Goal: Information Seeking & Learning: Check status

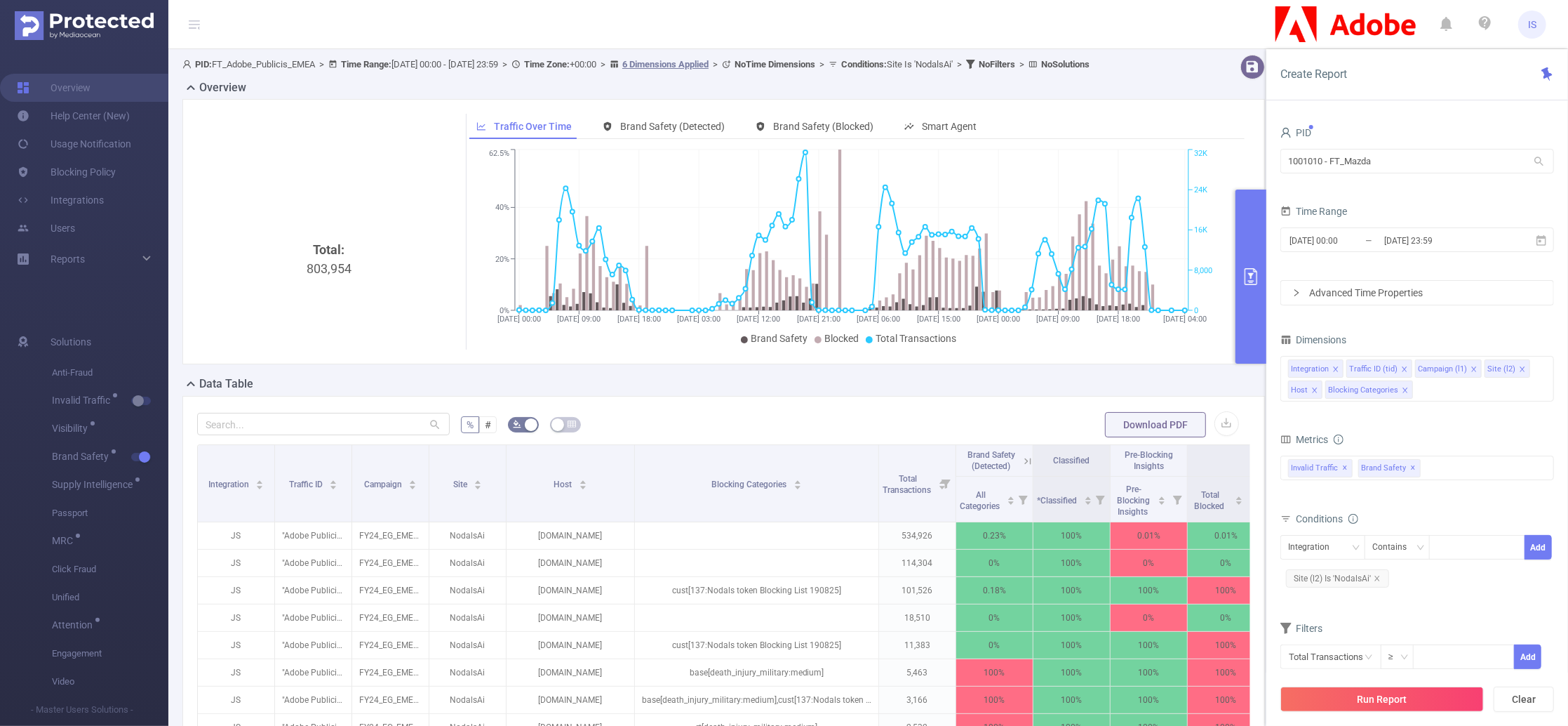
scroll to position [0, 483]
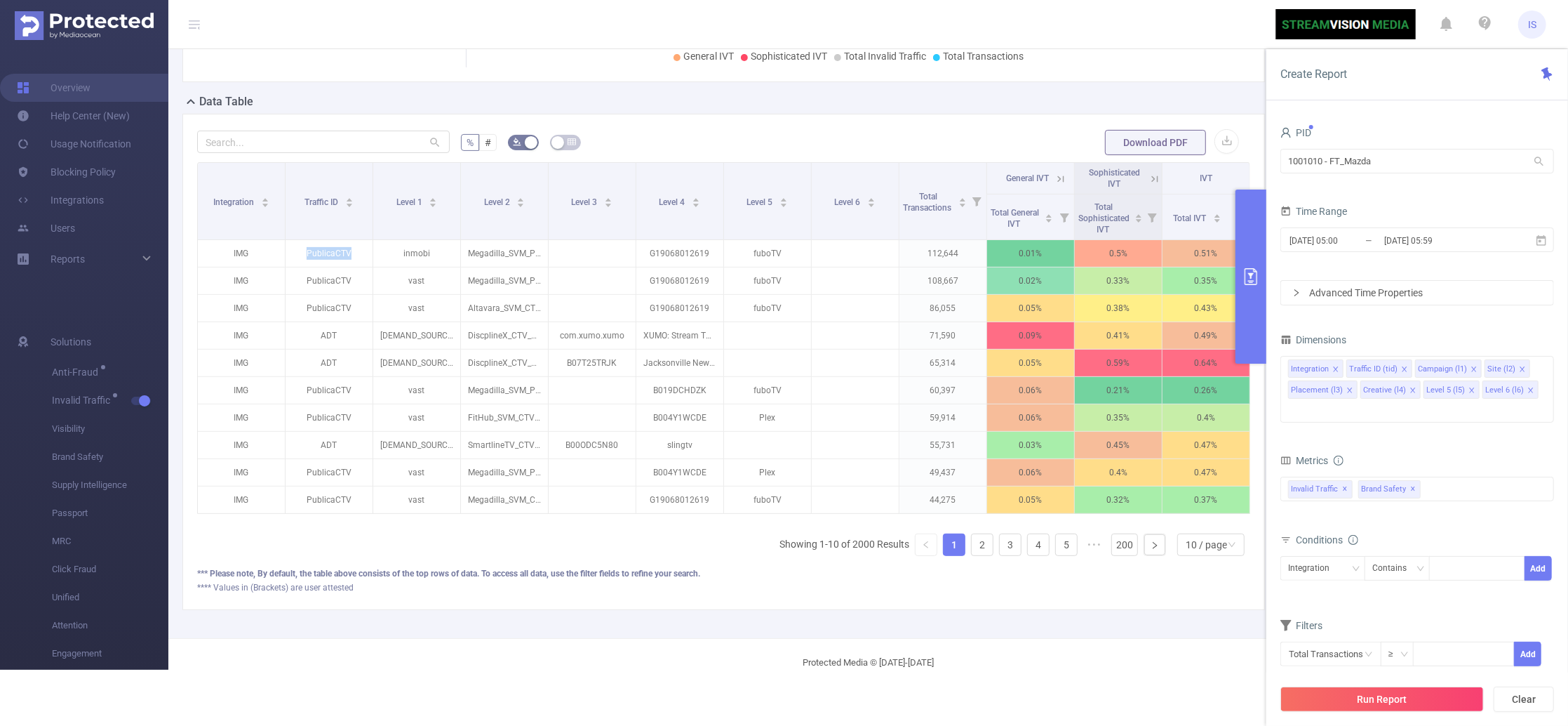
scroll to position [268, 0]
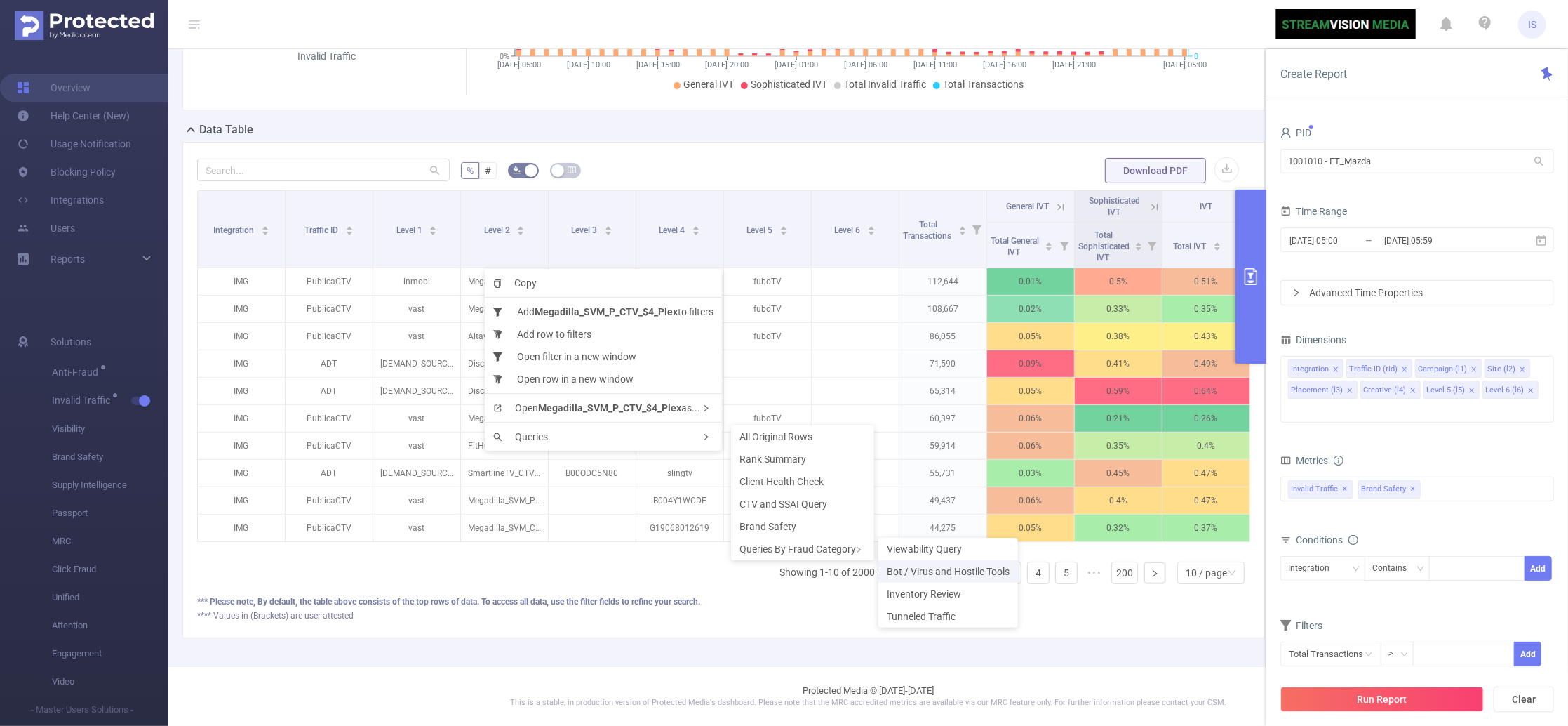
click at [936, 570] on span "Bot / Virus and Hostile Tools" at bounding box center [948, 571] width 123 height 11
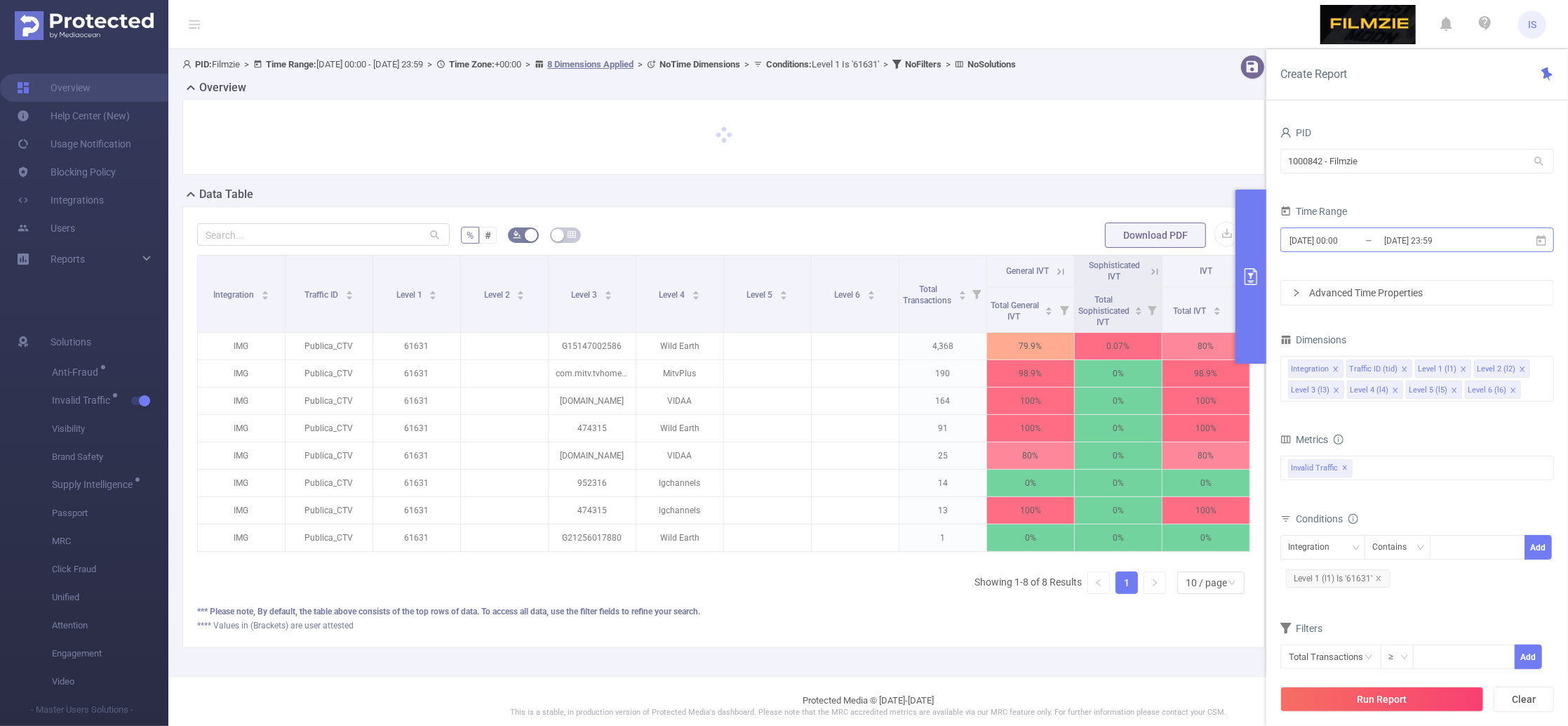
click at [1375, 240] on input "2025-07-22 00:00" at bounding box center [1345, 241] width 113 height 19
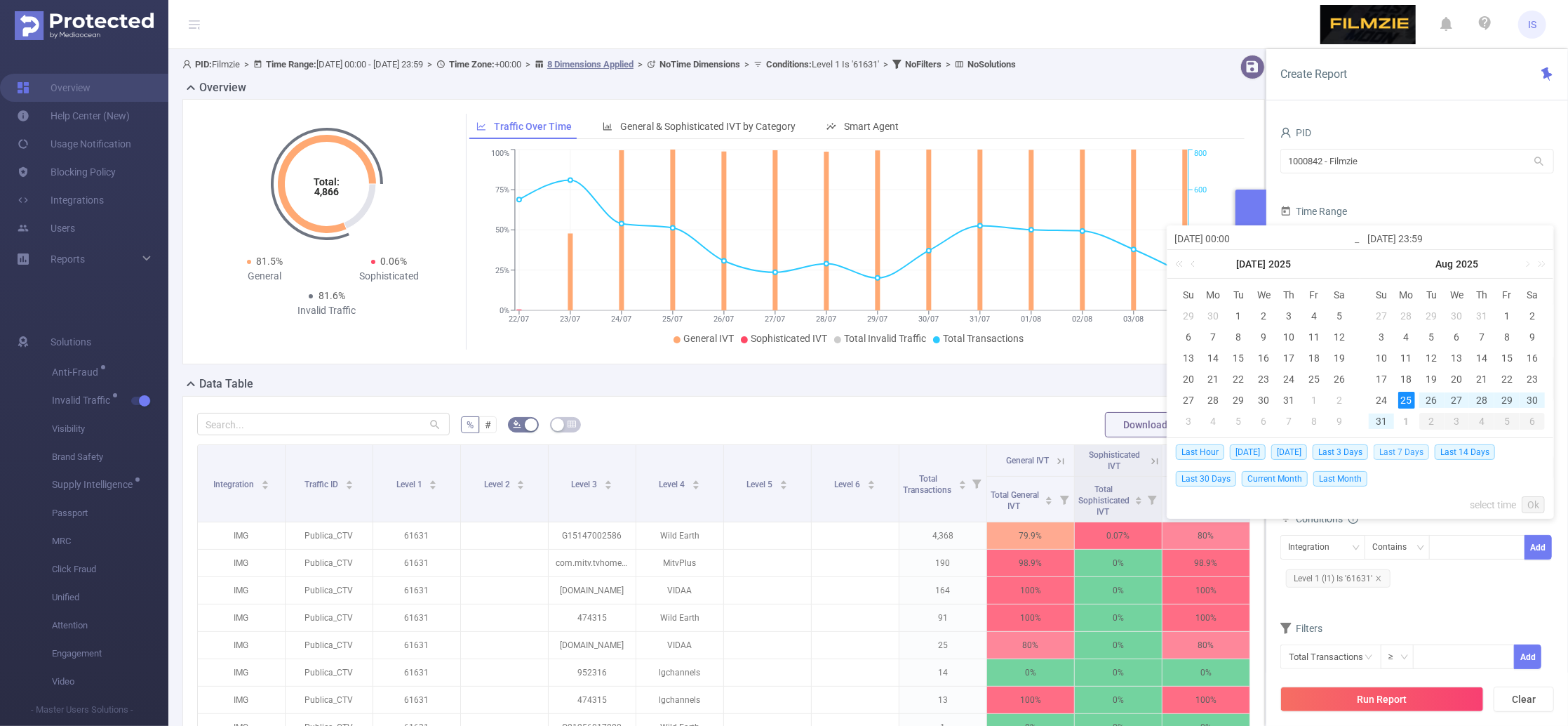
click at [1406, 450] on span "Last 7 Days" at bounding box center [1402, 452] width 56 height 16
type input "2025-08-25 00:00"
type input "[DATE] 23:59"
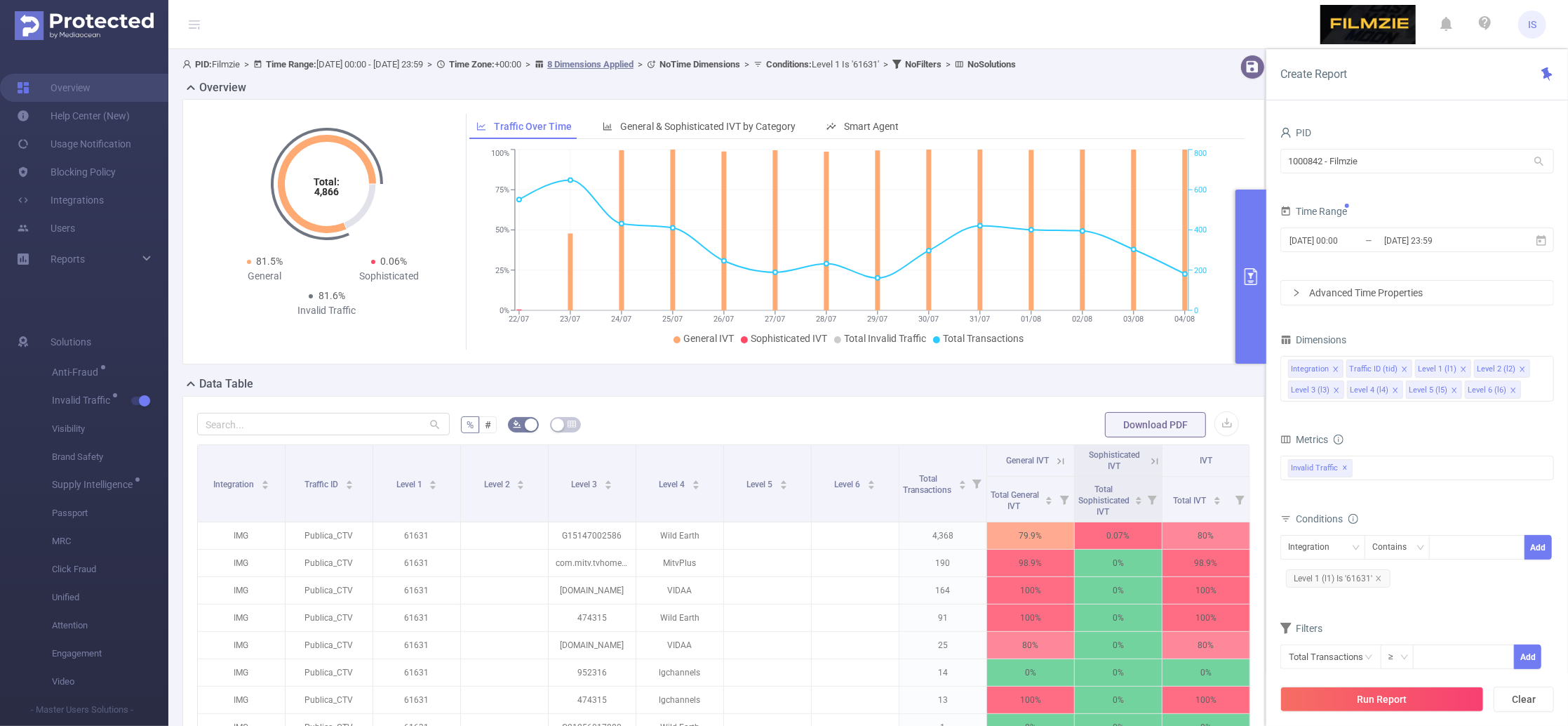
click at [1399, 507] on div "Metrics Total General IVT Data Centers Disclosed Bots Known Crawlers Irregular …" at bounding box center [1417, 469] width 274 height 78
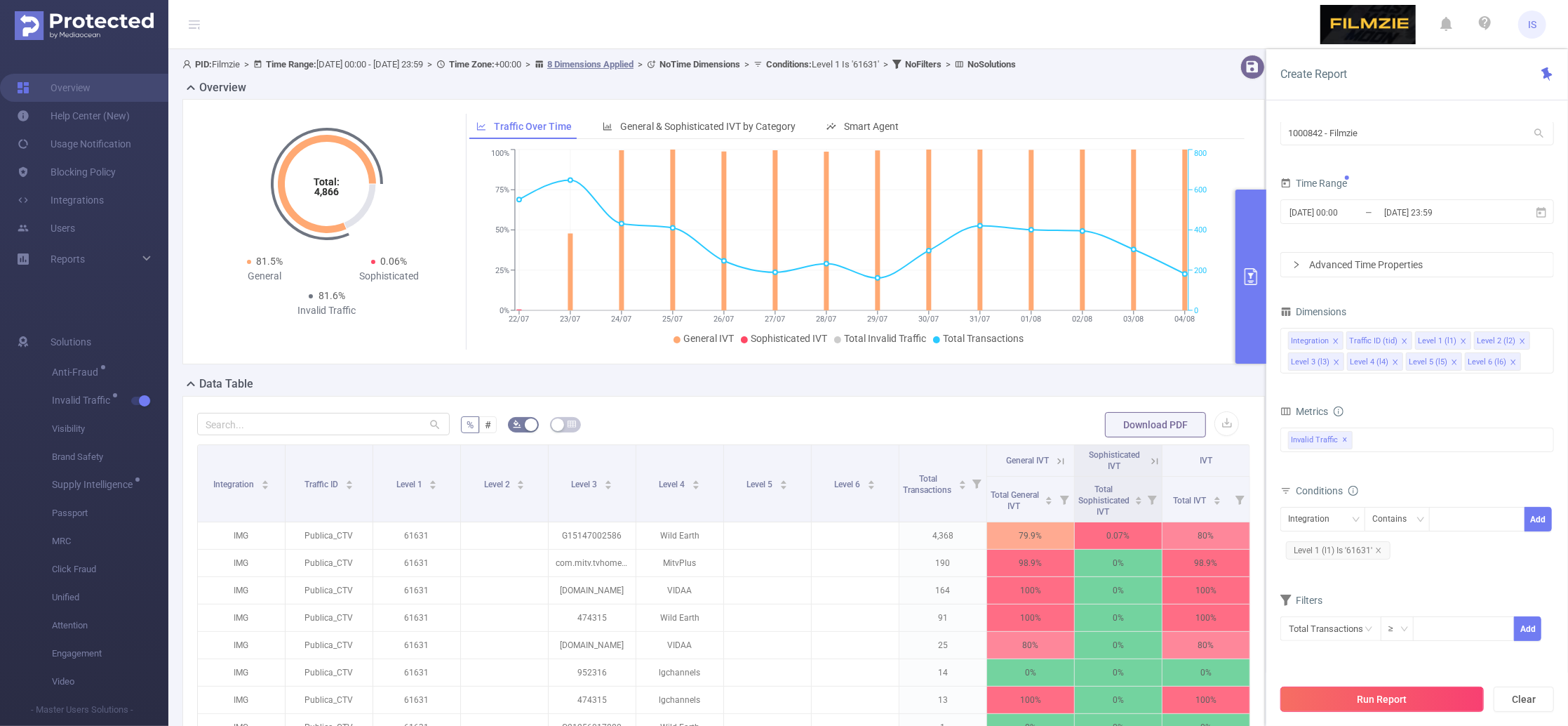
click at [1414, 706] on button "Run Report" at bounding box center [1382, 699] width 204 height 25
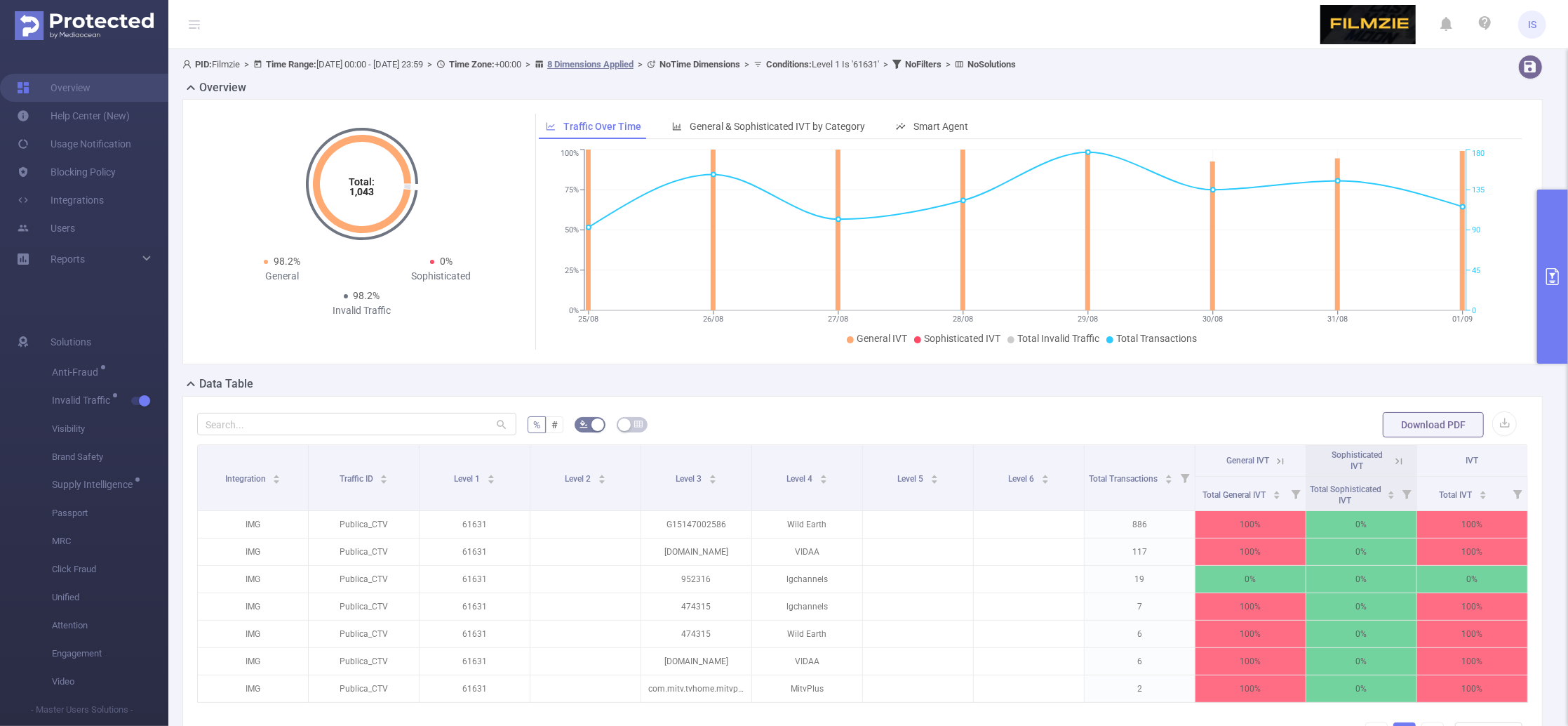
click at [801, 341] on ul "General IVT Sophisticated IVT Total Invalid Traffic Total Transactions" at bounding box center [1025, 338] width 966 height 15
drag, startPoint x: 352, startPoint y: 193, endPoint x: 385, endPoint y: 190, distance: 33.1
click at [385, 190] on icon "Total: 1,043" at bounding box center [362, 183] width 140 height 140
drag, startPoint x: 385, startPoint y: 190, endPoint x: 333, endPoint y: 191, distance: 52.0
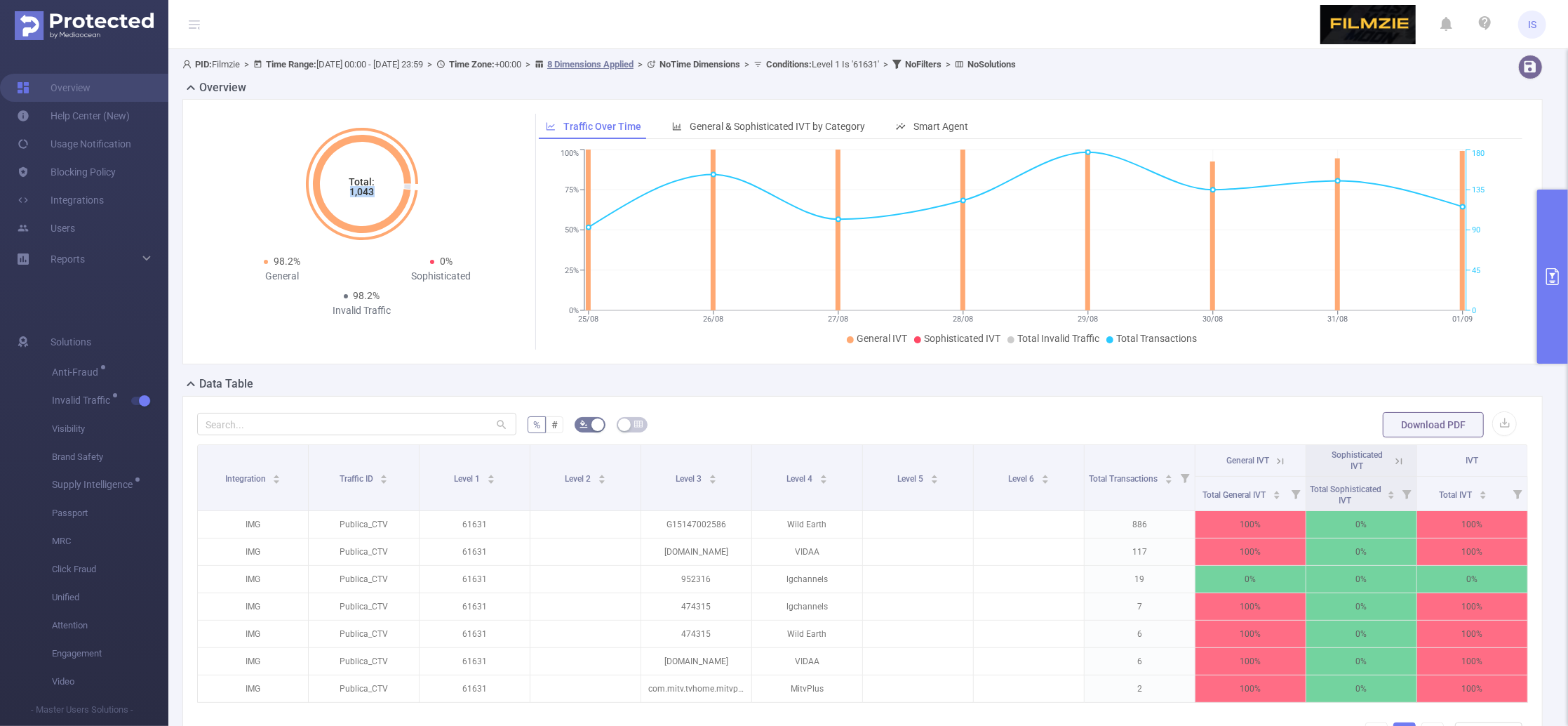
click at [333, 191] on icon "Total: 1,043" at bounding box center [362, 183] width 140 height 140
click at [333, 192] on icon "Total: 1,043" at bounding box center [362, 183] width 140 height 140
drag, startPoint x: 345, startPoint y: 192, endPoint x: 391, endPoint y: 190, distance: 46.0
click at [391, 190] on icon "Total: 1,043" at bounding box center [362, 183] width 140 height 140
